Goal: Task Accomplishment & Management: Manage account settings

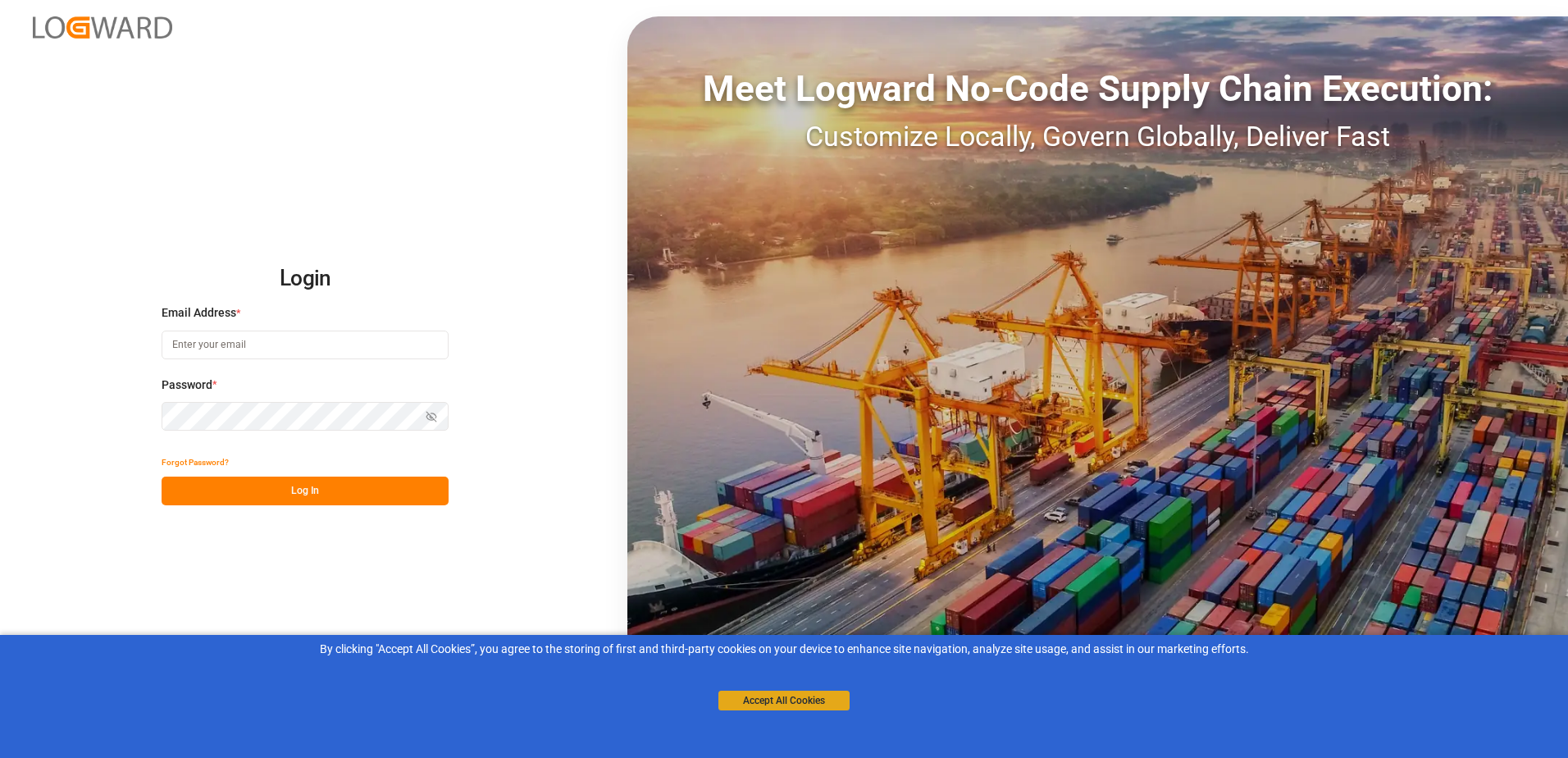
click at [779, 701] on button "Accept All Cookies" at bounding box center [783, 700] width 131 height 20
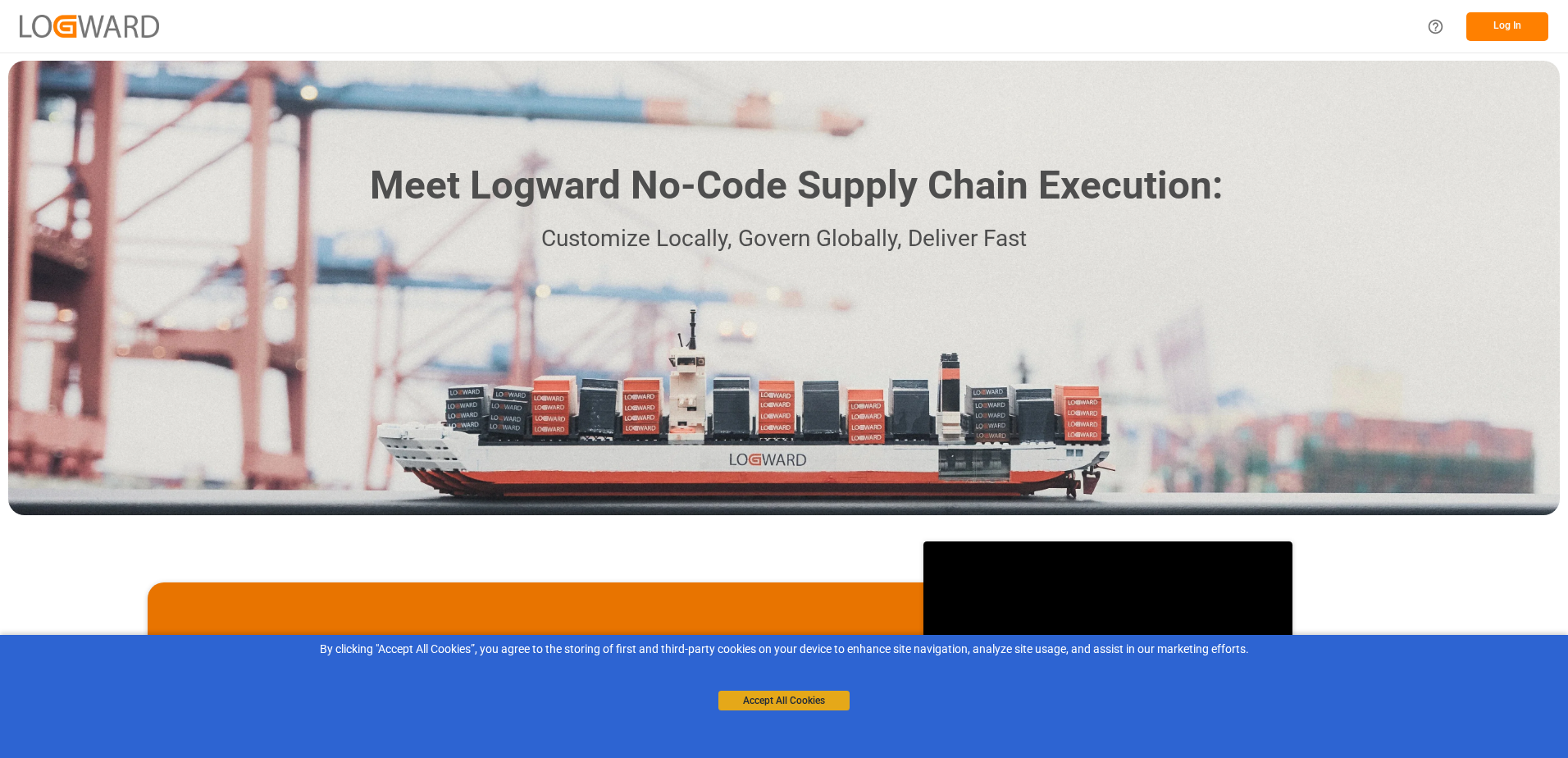
click at [756, 698] on button "Accept All Cookies" at bounding box center [783, 700] width 131 height 20
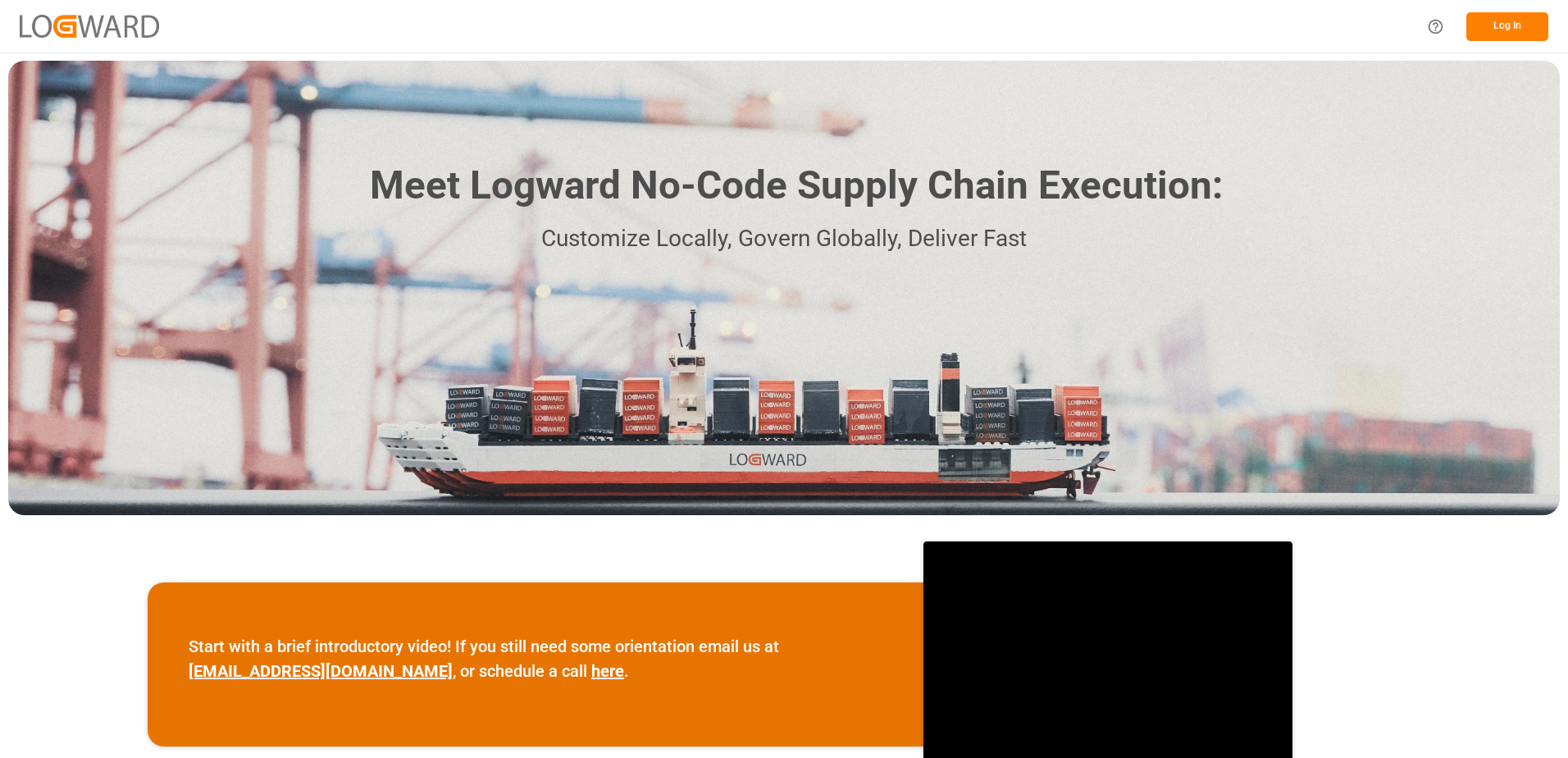
click at [1488, 25] on button "Log In" at bounding box center [1507, 27] width 82 height 28
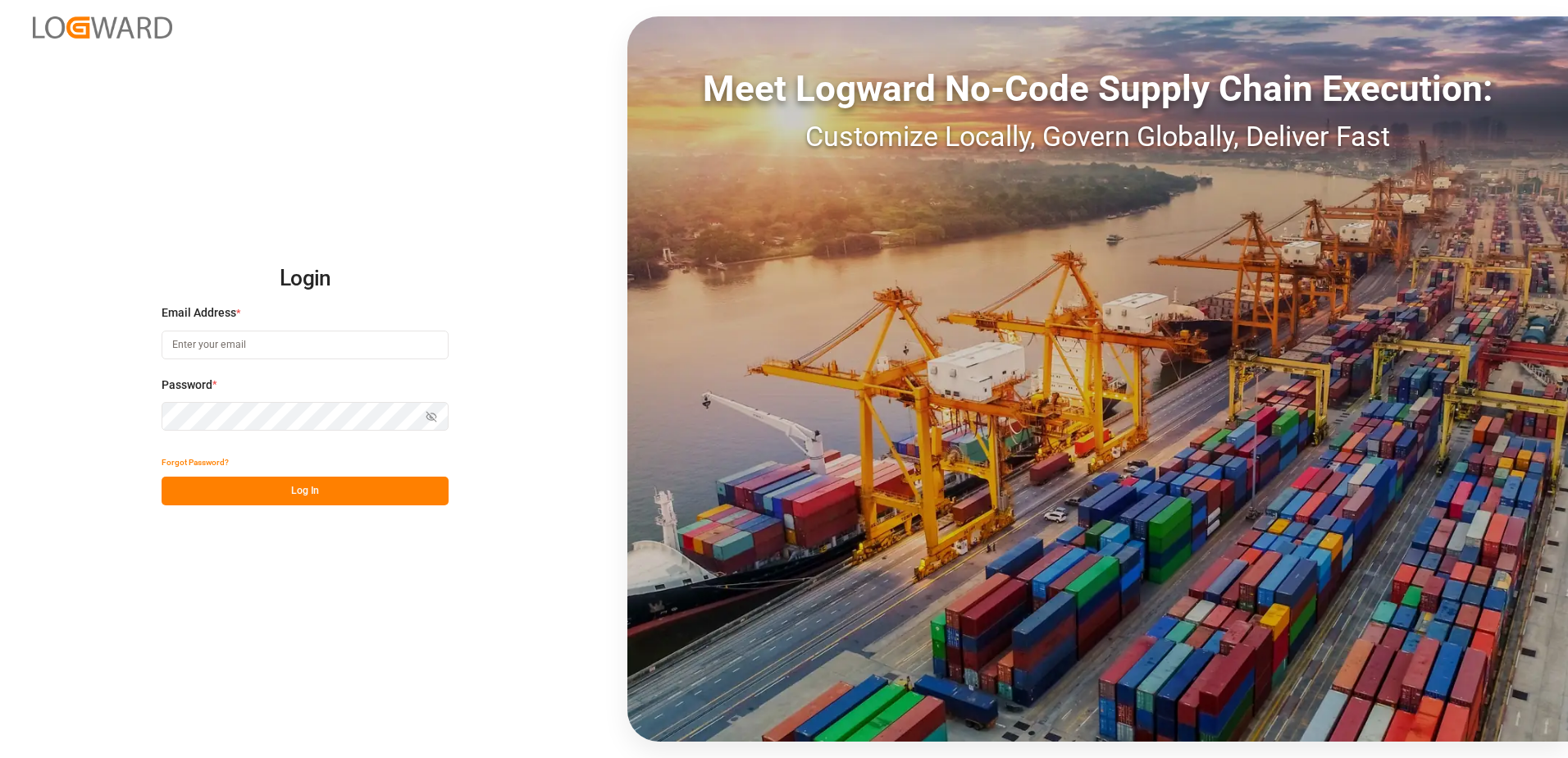
click at [240, 351] on input at bounding box center [305, 344] width 287 height 28
click at [243, 351] on input at bounding box center [305, 344] width 287 height 28
type input "[PERSON_NAME]"
click at [384, 251] on div "Login Email Address * [PERSON_NAME] Enter a valid email. Password * Show passwo…" at bounding box center [784, 379] width 1568 height 758
click at [206, 464] on button "Forgot Password?" at bounding box center [196, 462] width 68 height 28
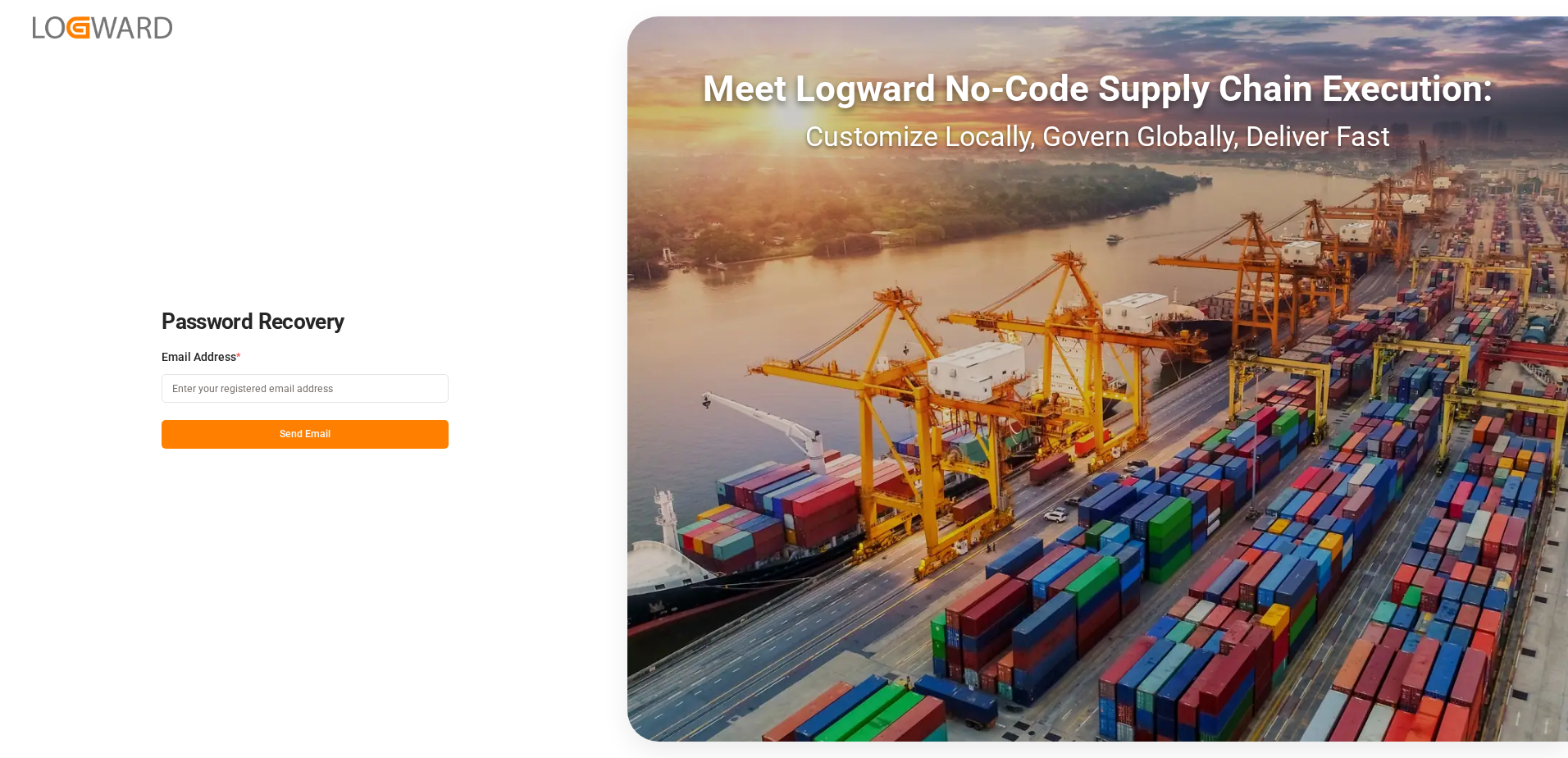
click at [378, 395] on input at bounding box center [305, 388] width 287 height 28
type input "[PERSON_NAME][EMAIL_ADDRESS][PERSON_NAME][DOMAIN_NAME]"
click at [513, 246] on div "Password Recovery Email Address * [PERSON_NAME][EMAIL_ADDRESS][PERSON_NAME][DOM…" at bounding box center [784, 379] width 1568 height 758
click at [336, 439] on button "Send Email" at bounding box center [305, 434] width 287 height 28
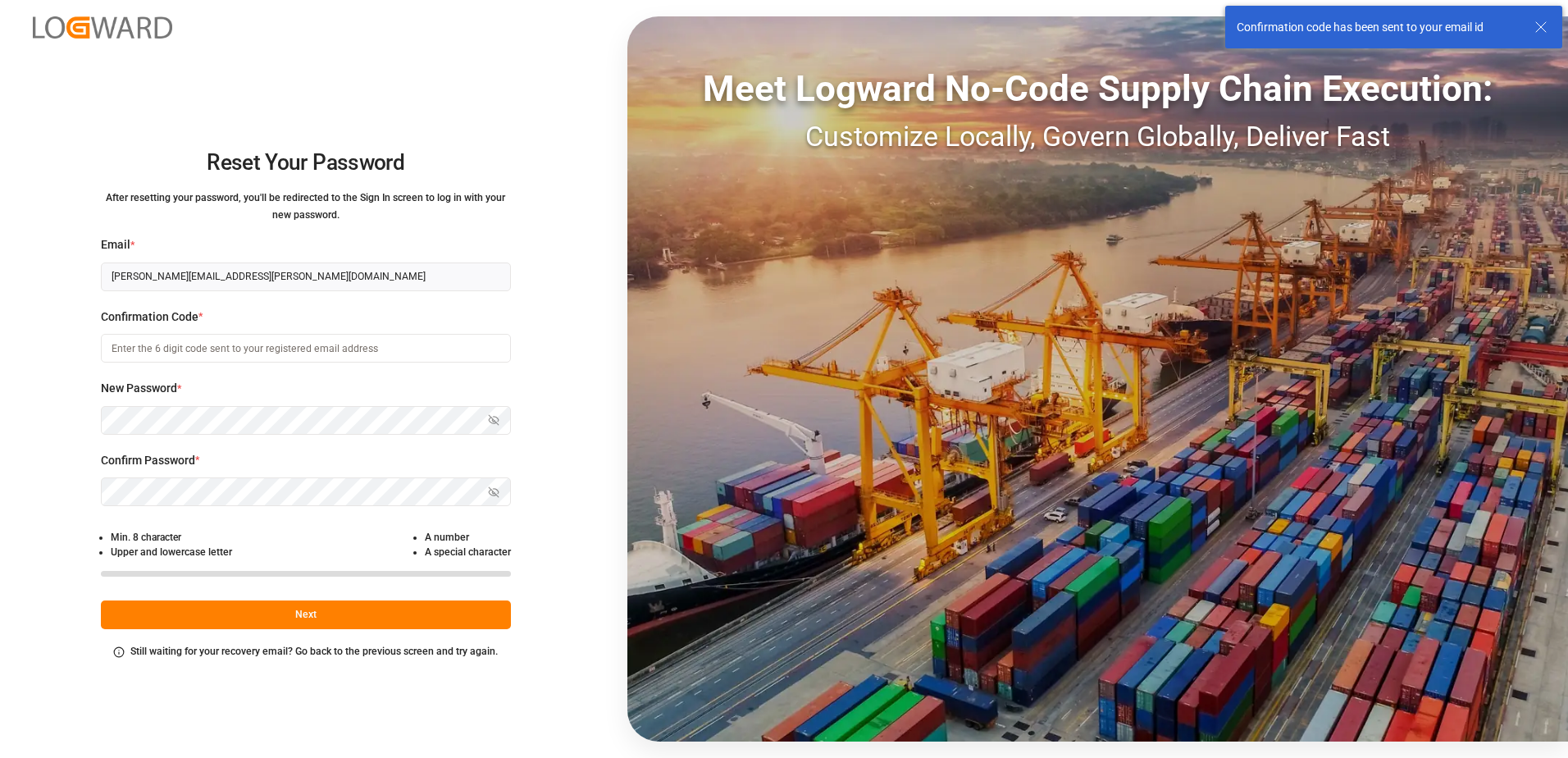
click at [282, 349] on input at bounding box center [305, 348] width 410 height 28
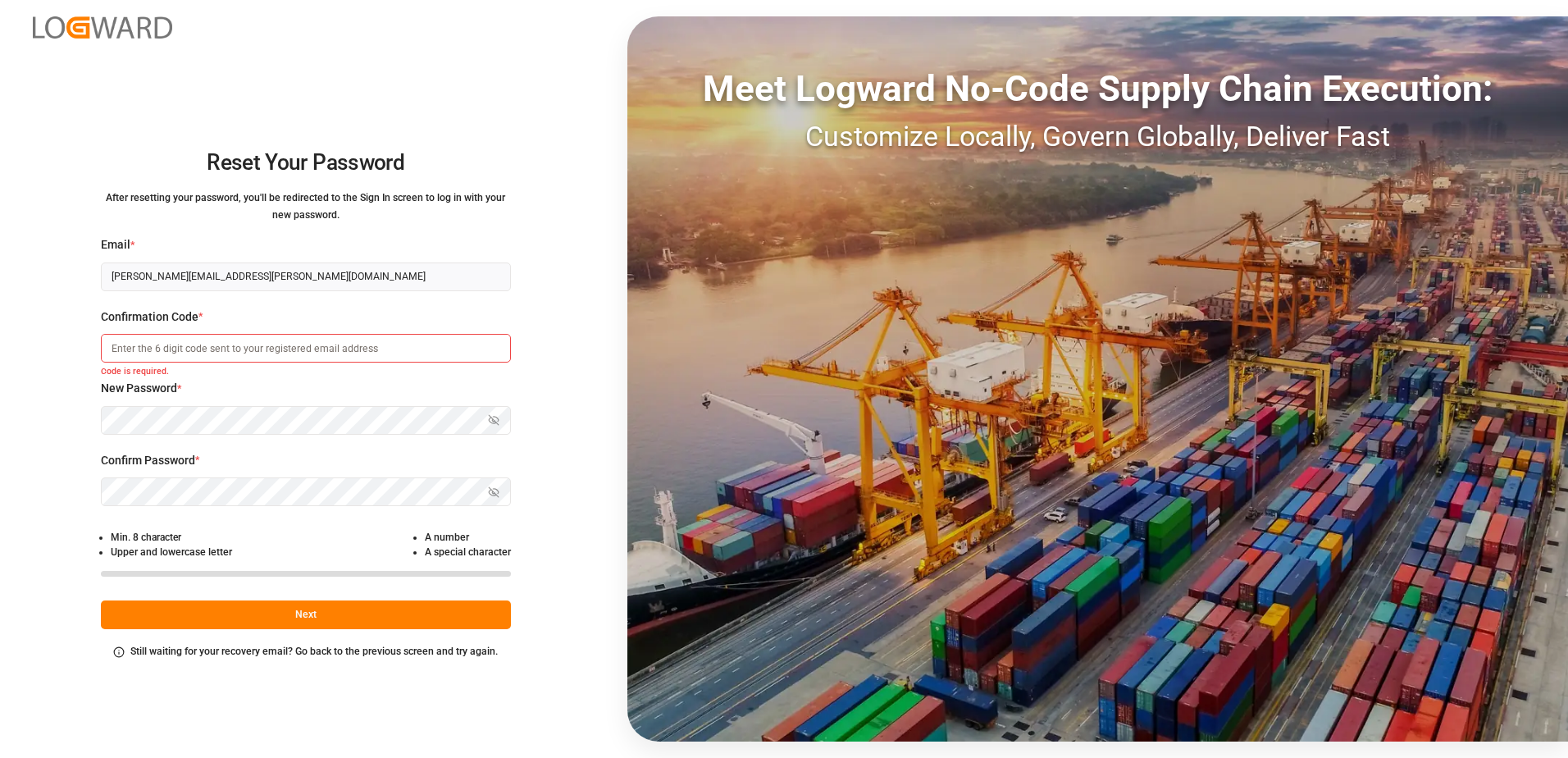
click at [264, 615] on button "Next" at bounding box center [305, 615] width 410 height 28
click at [269, 368] on small "Code is required." at bounding box center [305, 373] width 410 height 15
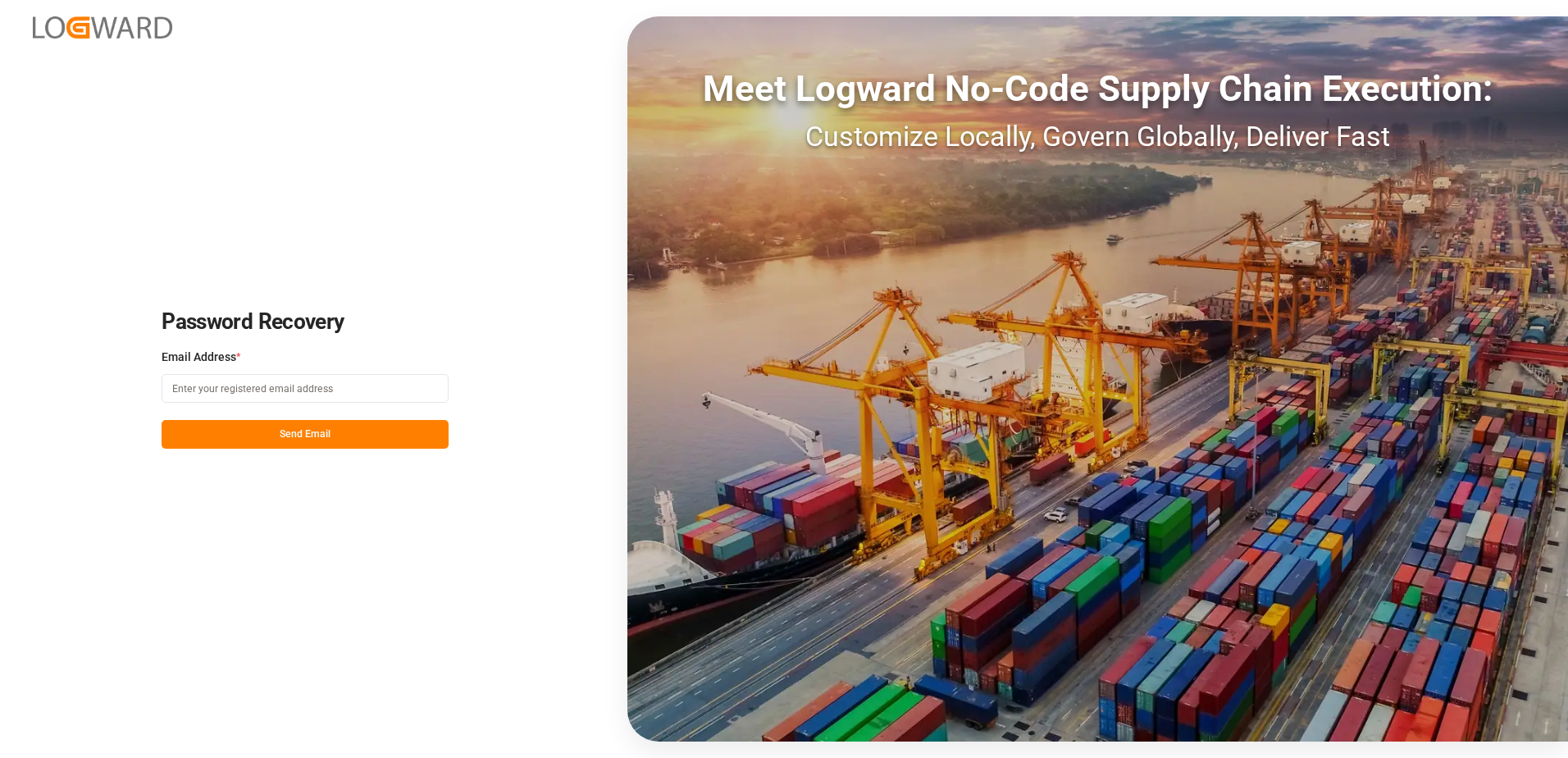
click at [208, 384] on input at bounding box center [305, 388] width 287 height 28
type input "[PERSON_NAME][EMAIL_ADDRESS][PERSON_NAME][DOMAIN_NAME]"
click at [266, 431] on button "Send Email" at bounding box center [305, 434] width 287 height 28
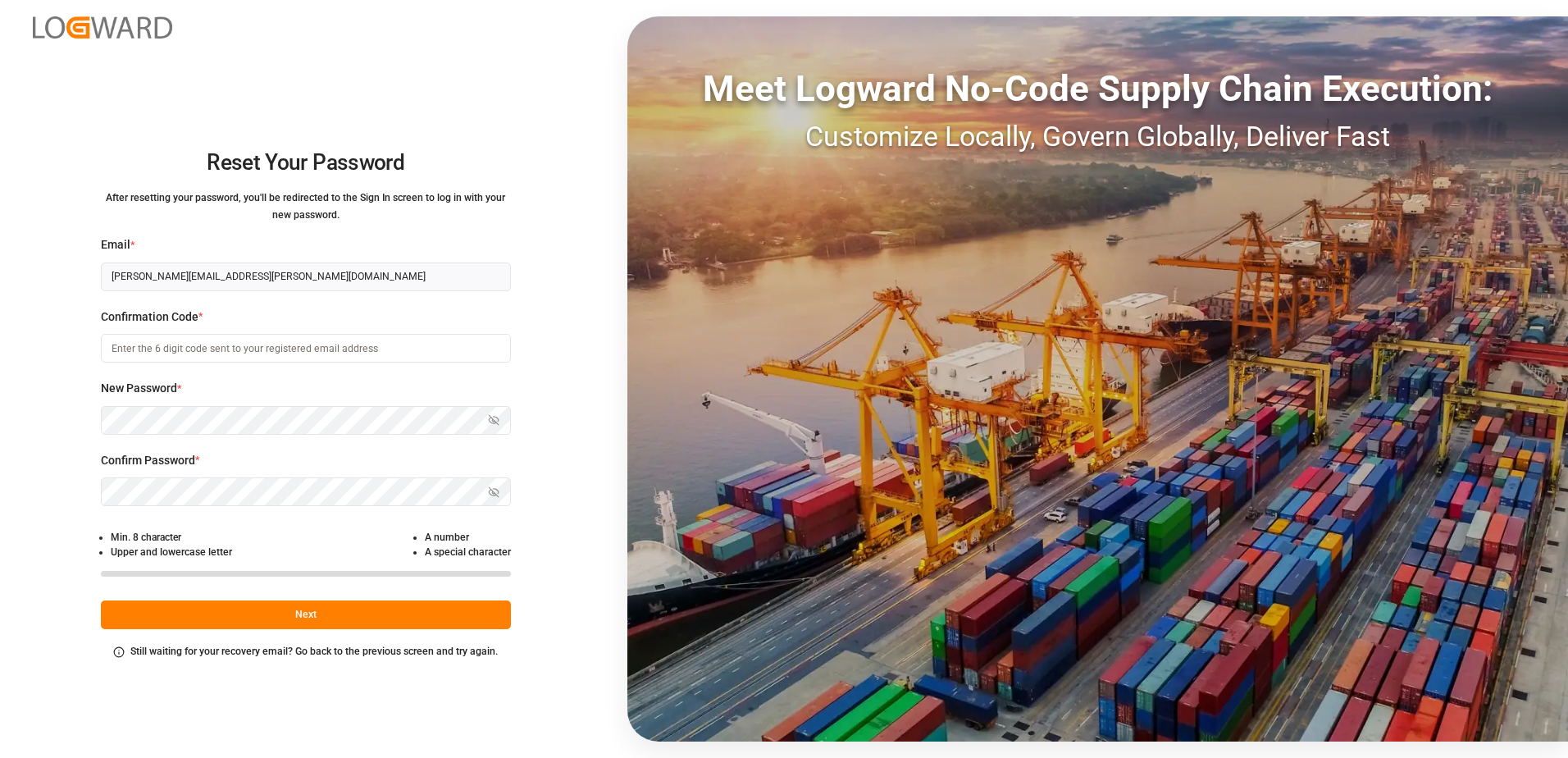
click at [355, 349] on input at bounding box center [305, 348] width 410 height 28
type input "543650"
click at [373, 614] on button "Next" at bounding box center [305, 615] width 410 height 28
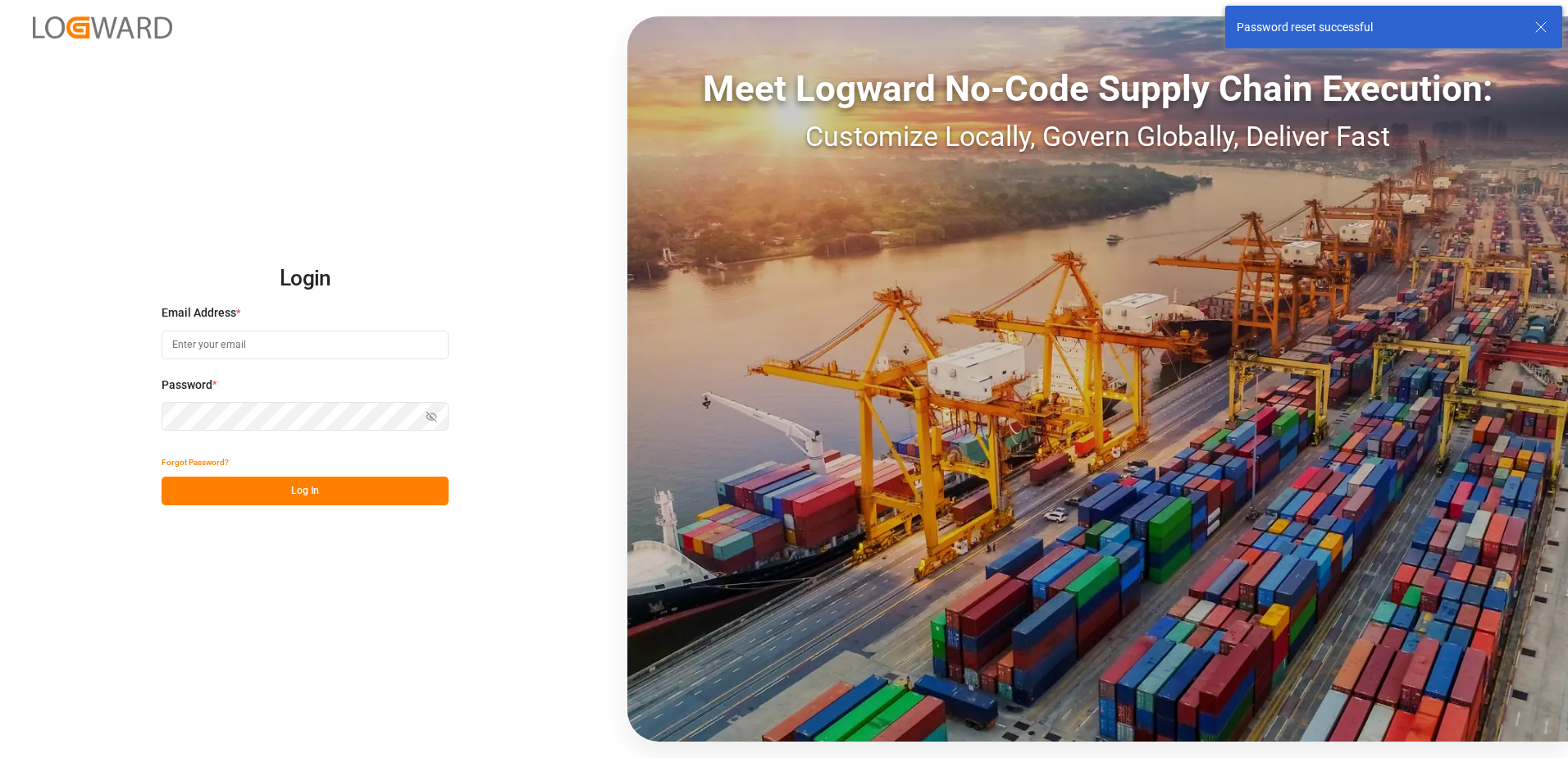
click at [345, 344] on input at bounding box center [305, 344] width 287 height 28
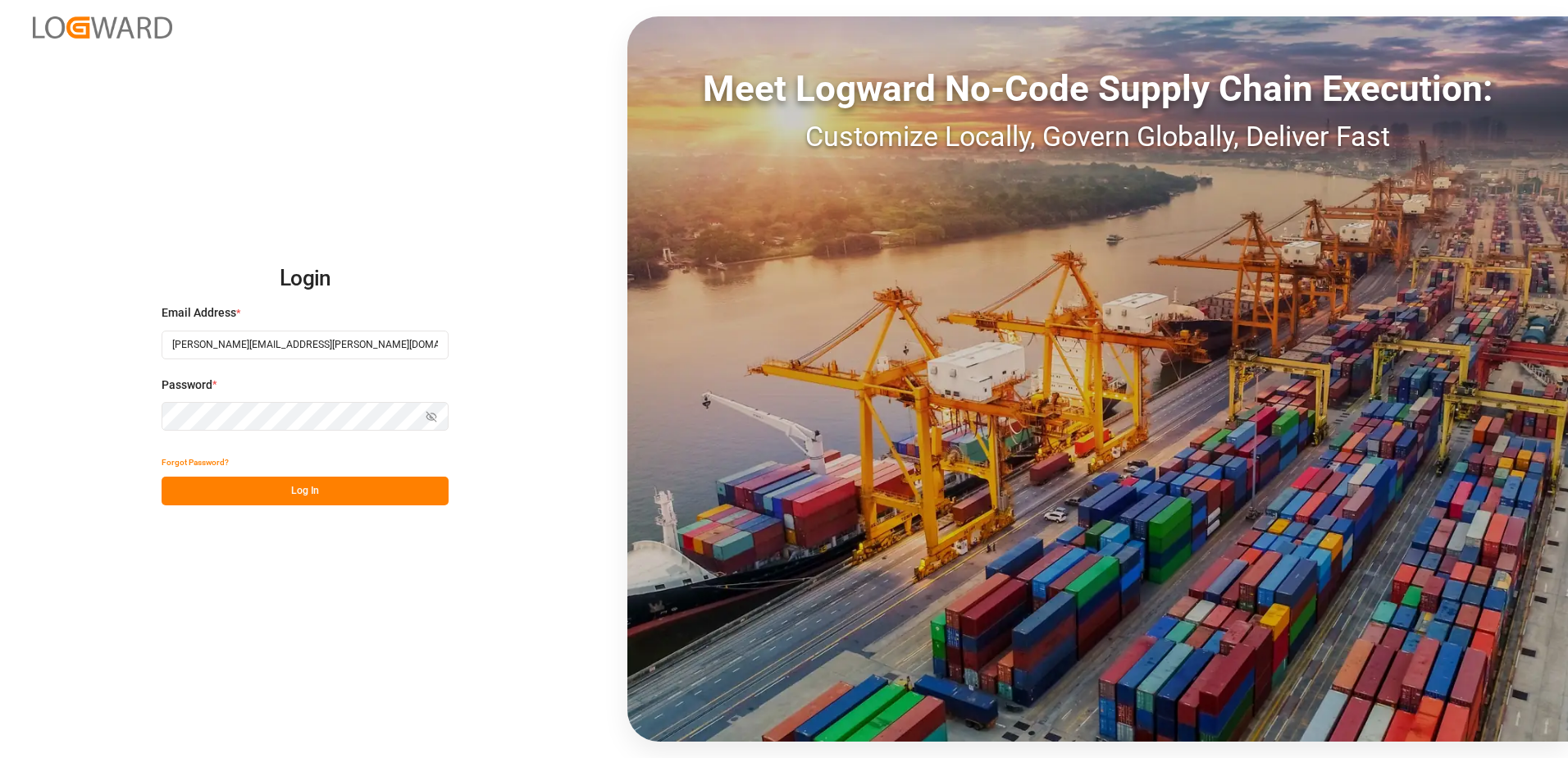
type input "[PERSON_NAME][EMAIL_ADDRESS][PERSON_NAME][DOMAIN_NAME]"
click at [360, 487] on button "Log In" at bounding box center [305, 490] width 287 height 28
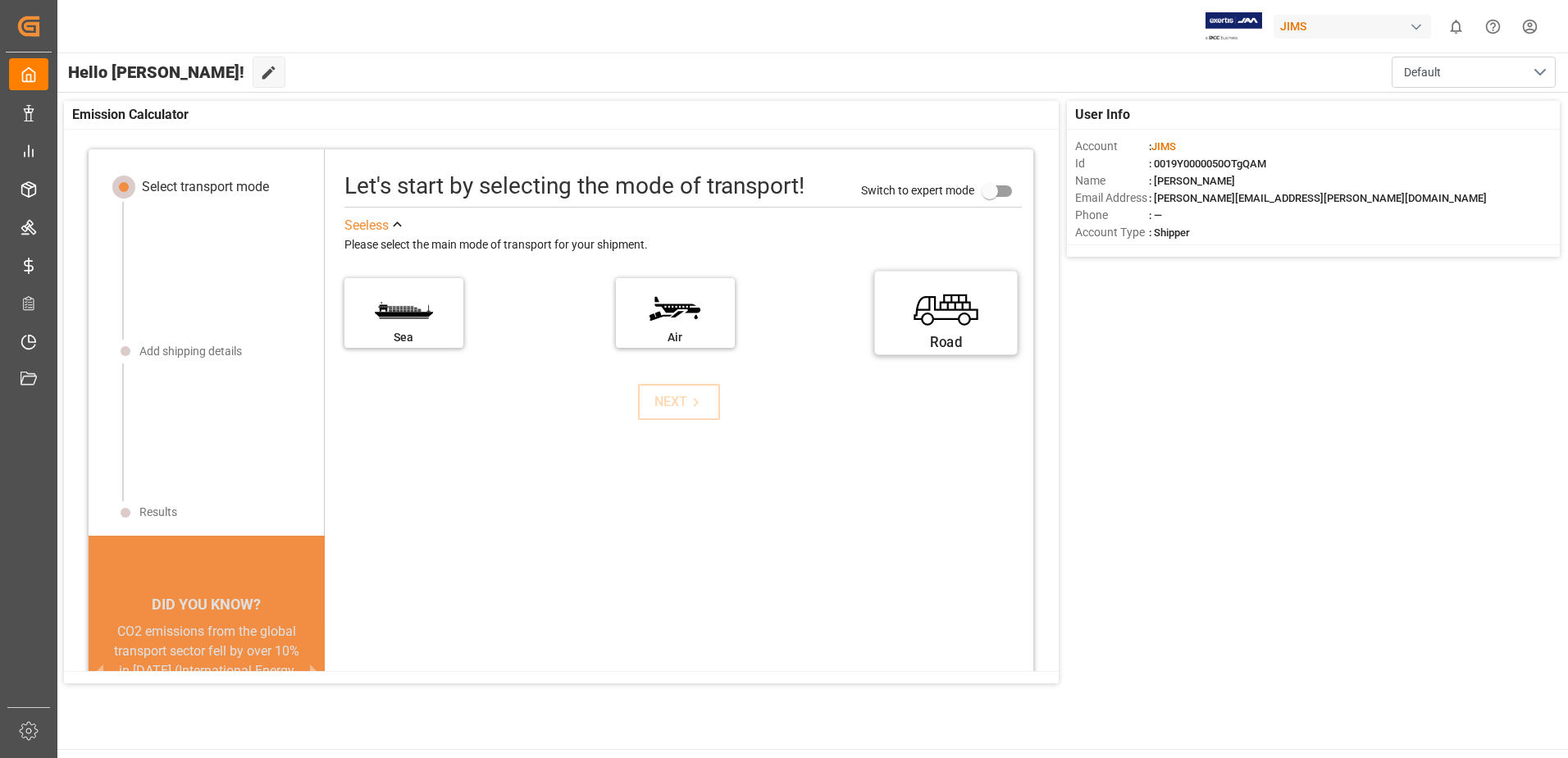
click at [896, 312] on label "Road" at bounding box center [946, 307] width 123 height 69
click at [0, 0] on input "Road" at bounding box center [0, 0] width 0 height 0
drag, startPoint x: 1487, startPoint y: 4, endPoint x: 1184, endPoint y: 404, distance: 501.8
click at [1184, 404] on div "User Info Account : [PERSON_NAME] : 0019Y0000050OTgQAM Name : [PERSON_NAME] Ema…" at bounding box center [812, 391] width 1512 height 599
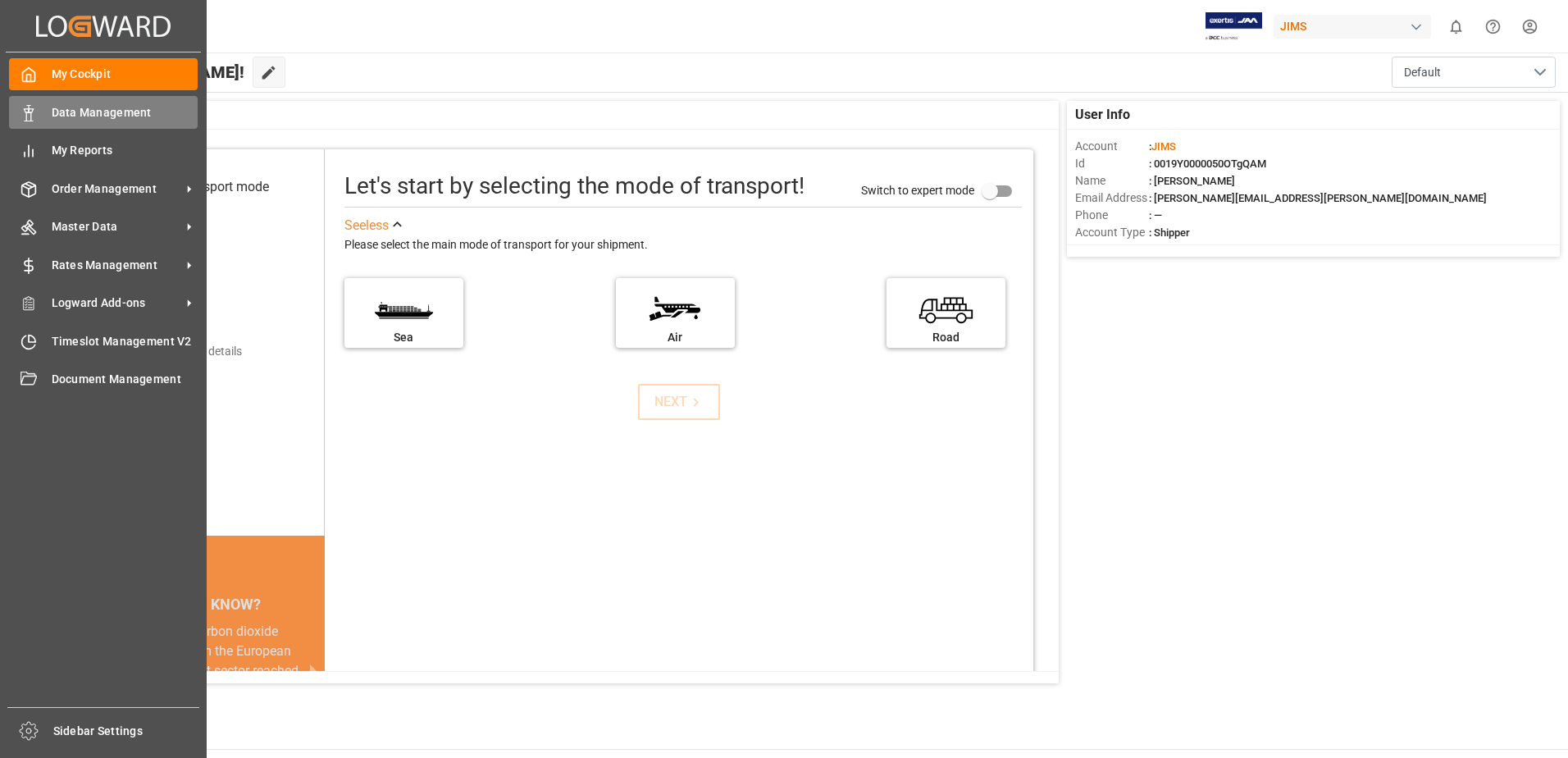
click at [47, 105] on div "Data Management Data Management" at bounding box center [103, 112] width 189 height 32
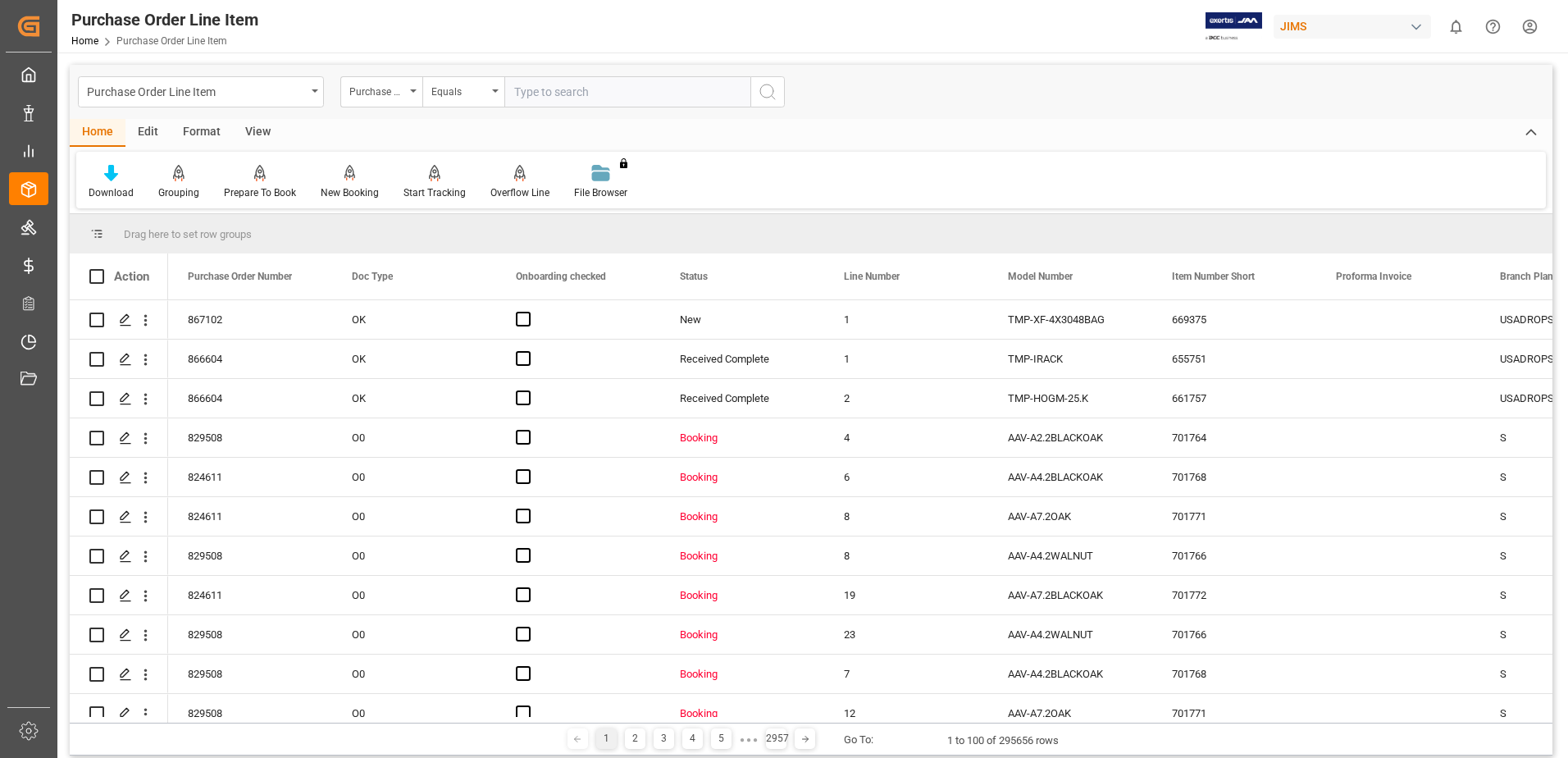
click at [1532, 30] on html "Created by potrace 1.15, written by Peter Selinger 2001-2017 Created by potrace…" at bounding box center [784, 379] width 1568 height 758
